Goal: Entertainment & Leisure: Browse casually

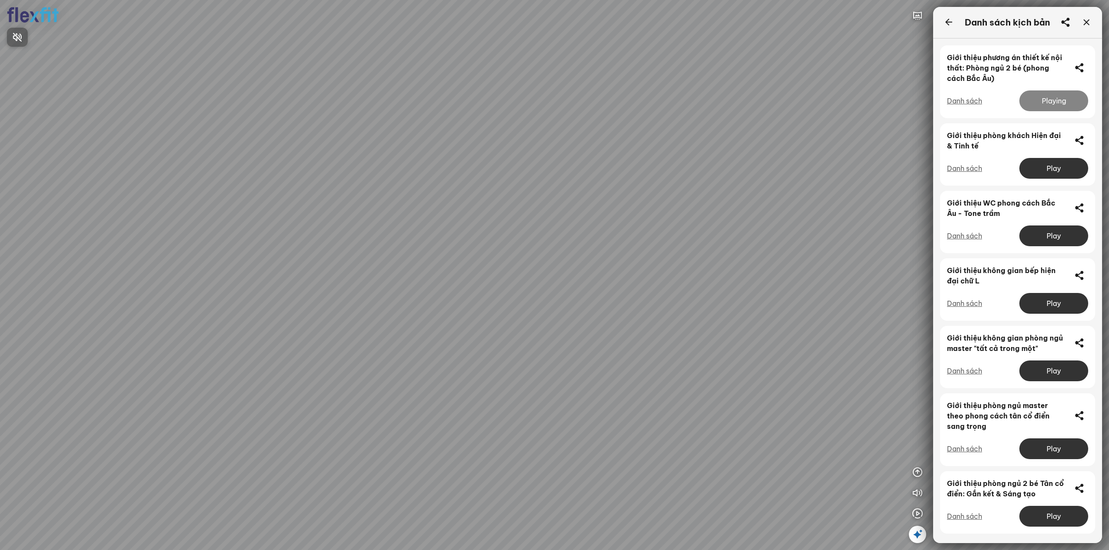
drag, startPoint x: 1089, startPoint y: 323, endPoint x: 1087, endPoint y: 297, distance: 26.9
click at [1087, 297] on div at bounding box center [554, 275] width 1109 height 550
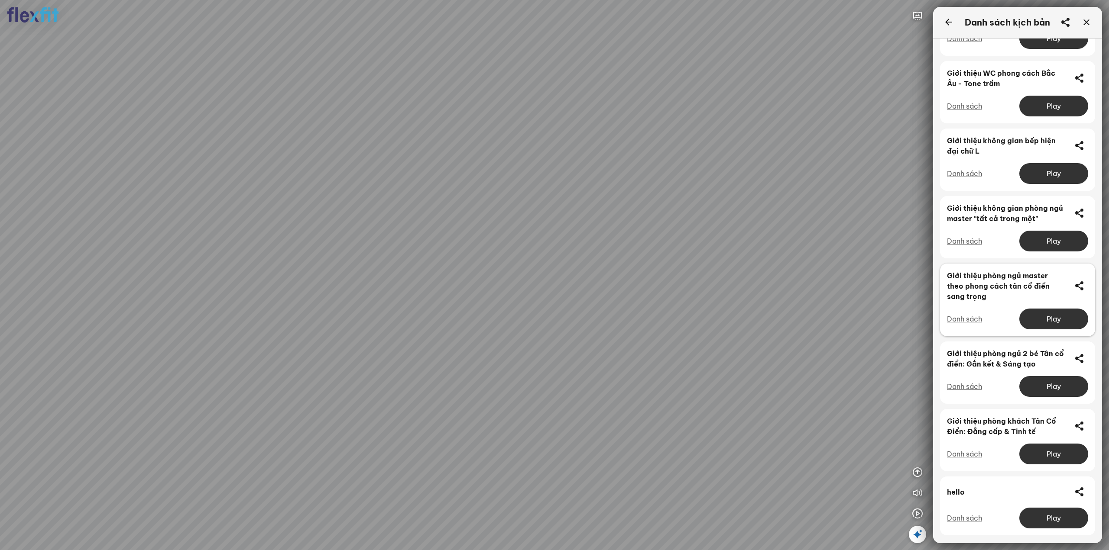
scroll to position [134, 0]
